Goal: Task Accomplishment & Management: Use online tool/utility

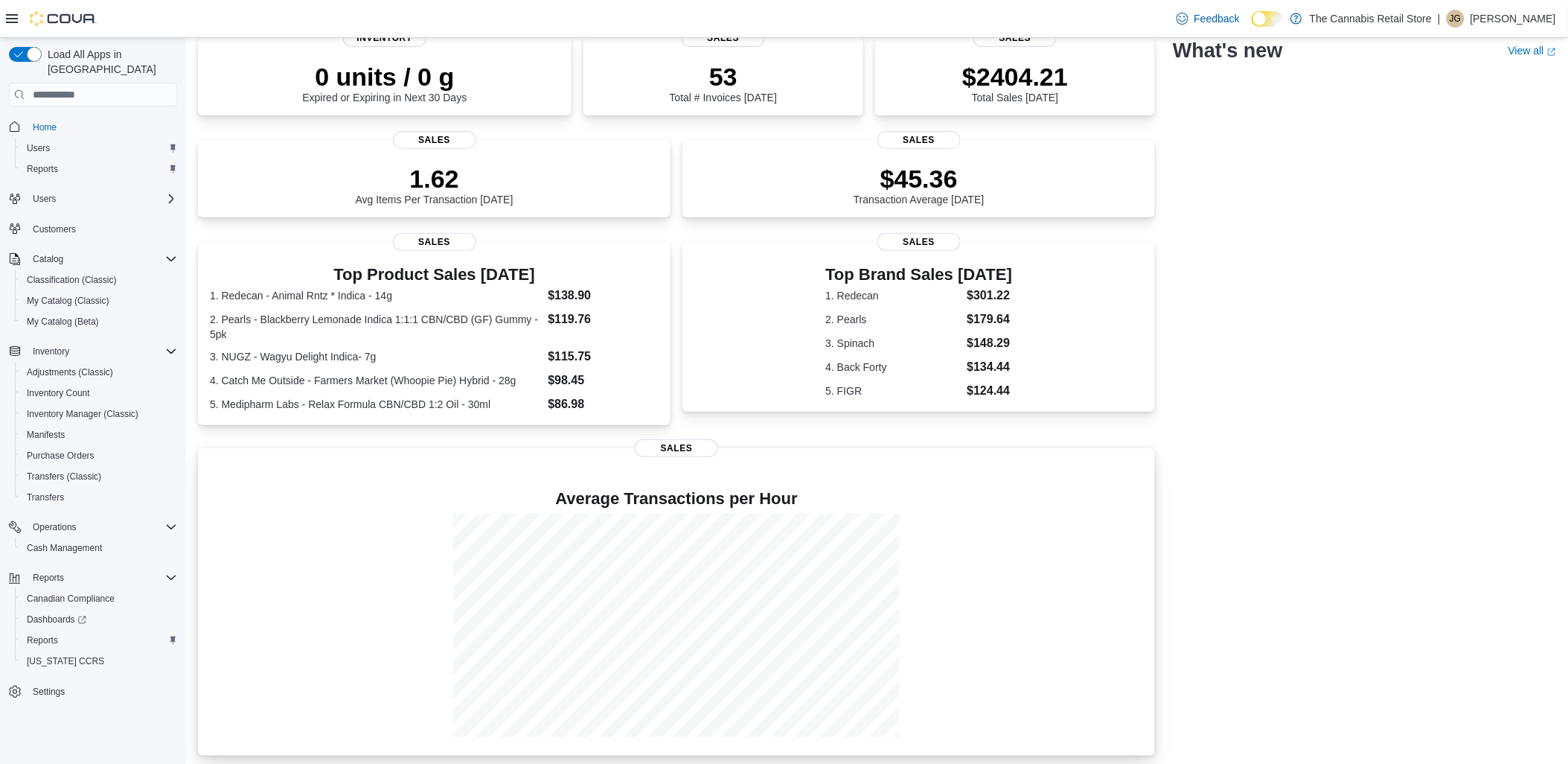
scroll to position [124, 0]
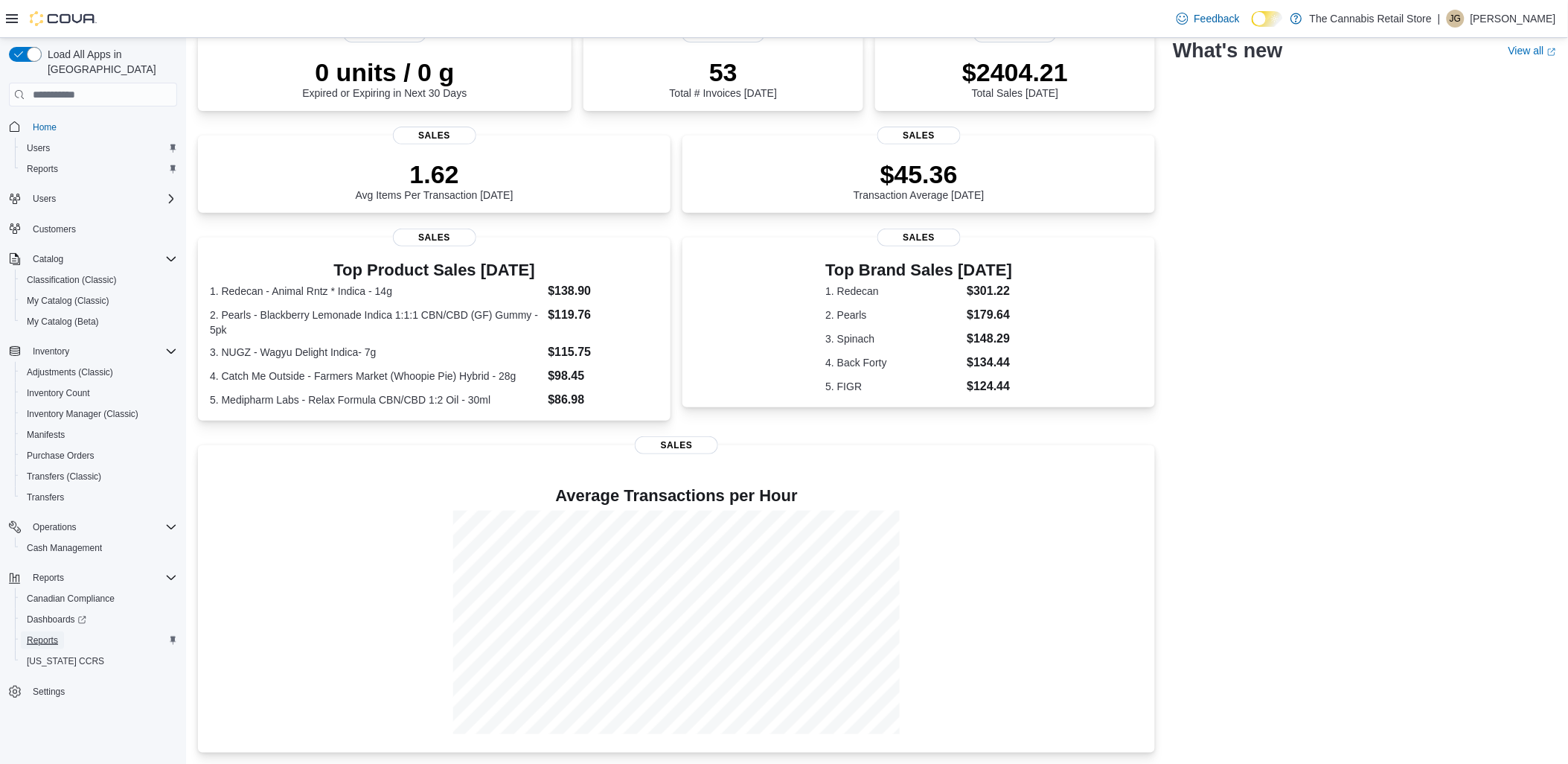
click at [44, 634] on span "Reports" at bounding box center [42, 640] width 31 height 12
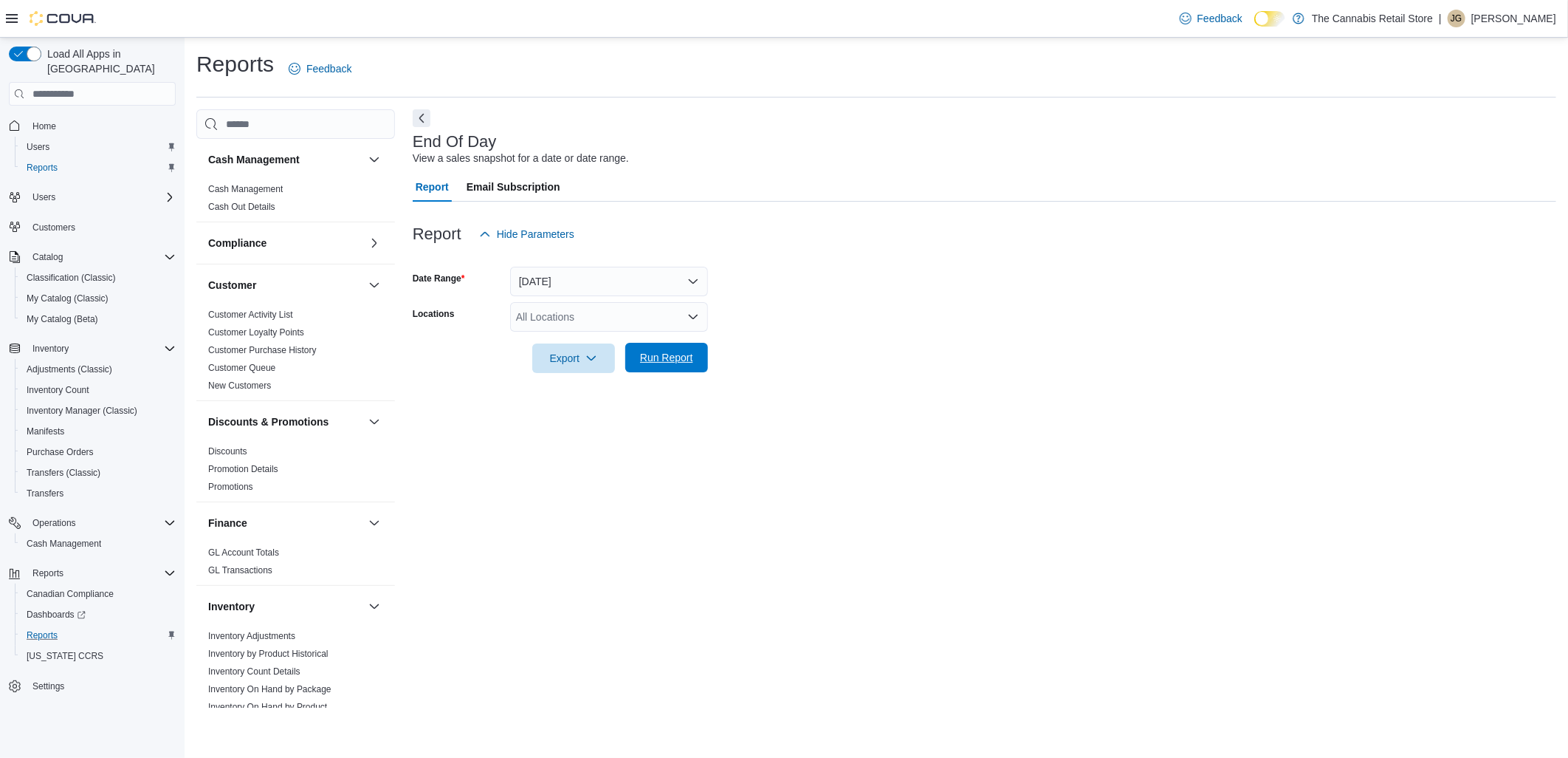
click at [704, 352] on button "Run Report" at bounding box center [666, 357] width 82 height 29
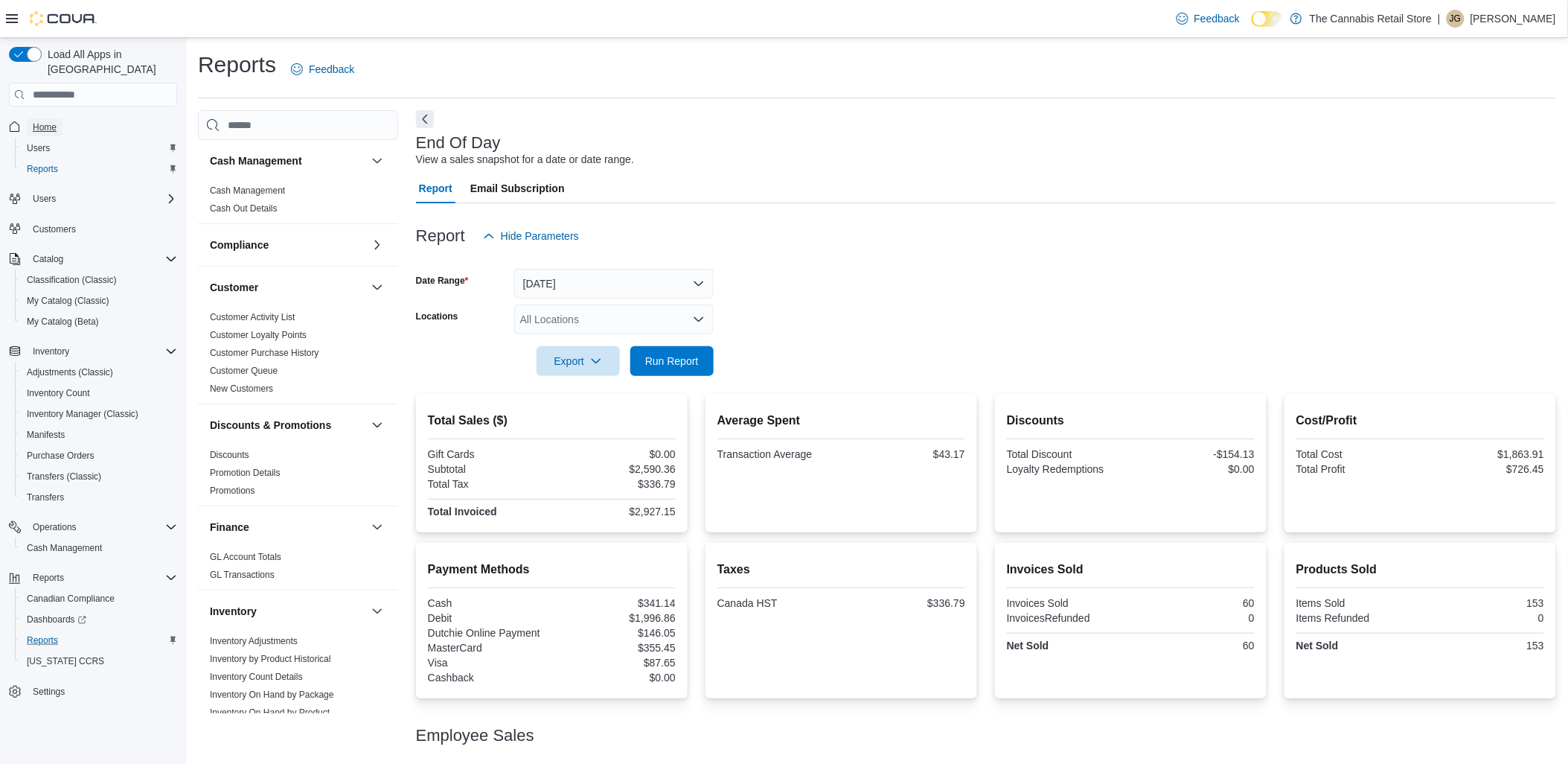
click at [39, 121] on span "Home" at bounding box center [44, 127] width 24 height 12
